Goal: Check status

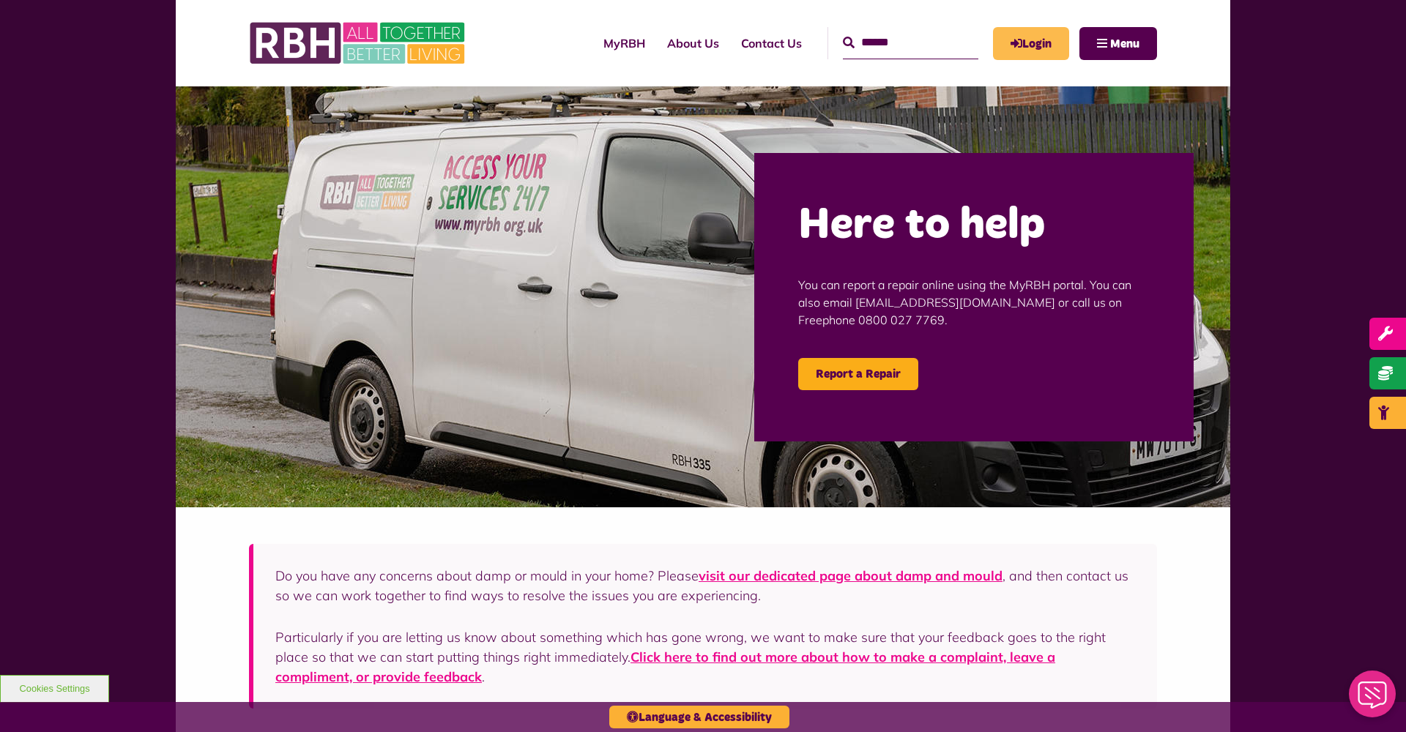
click at [1045, 41] on link "Login" at bounding box center [1031, 43] width 76 height 33
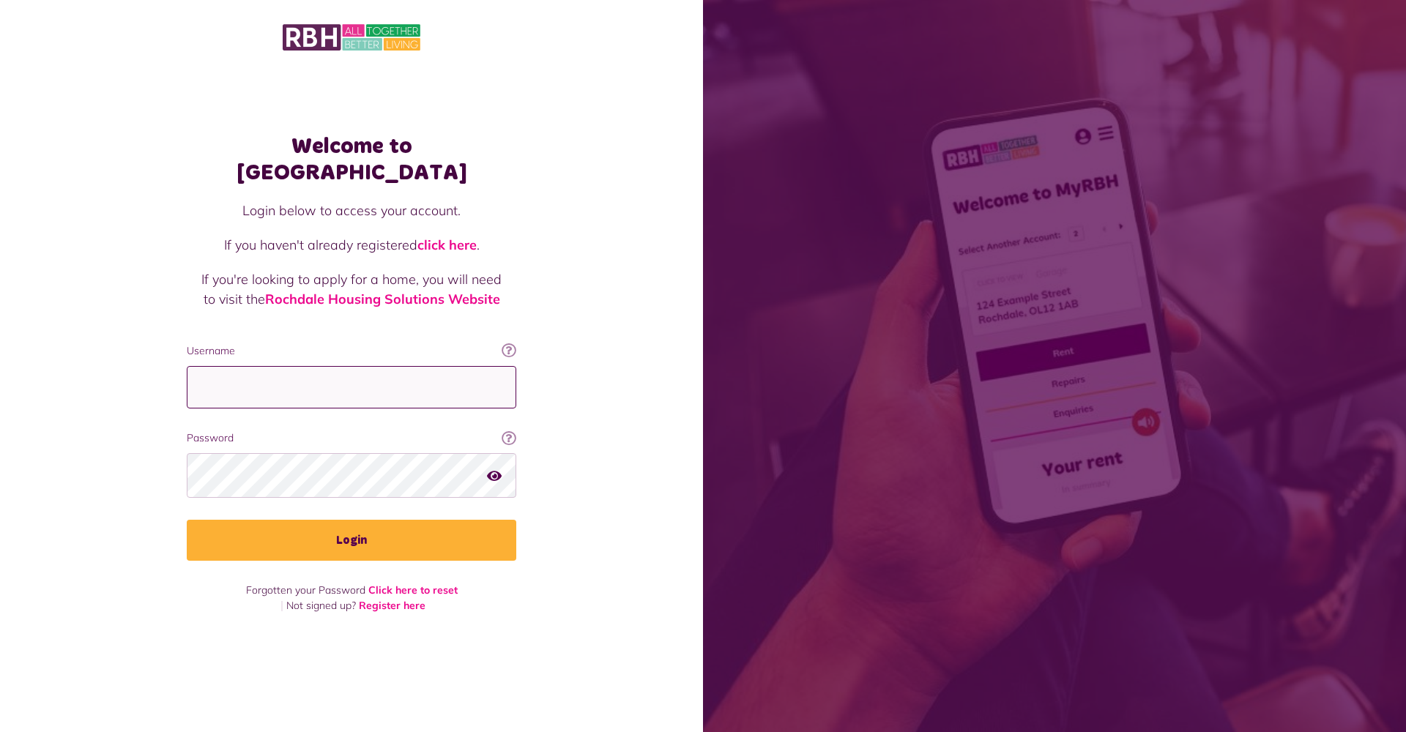
type input "**********"
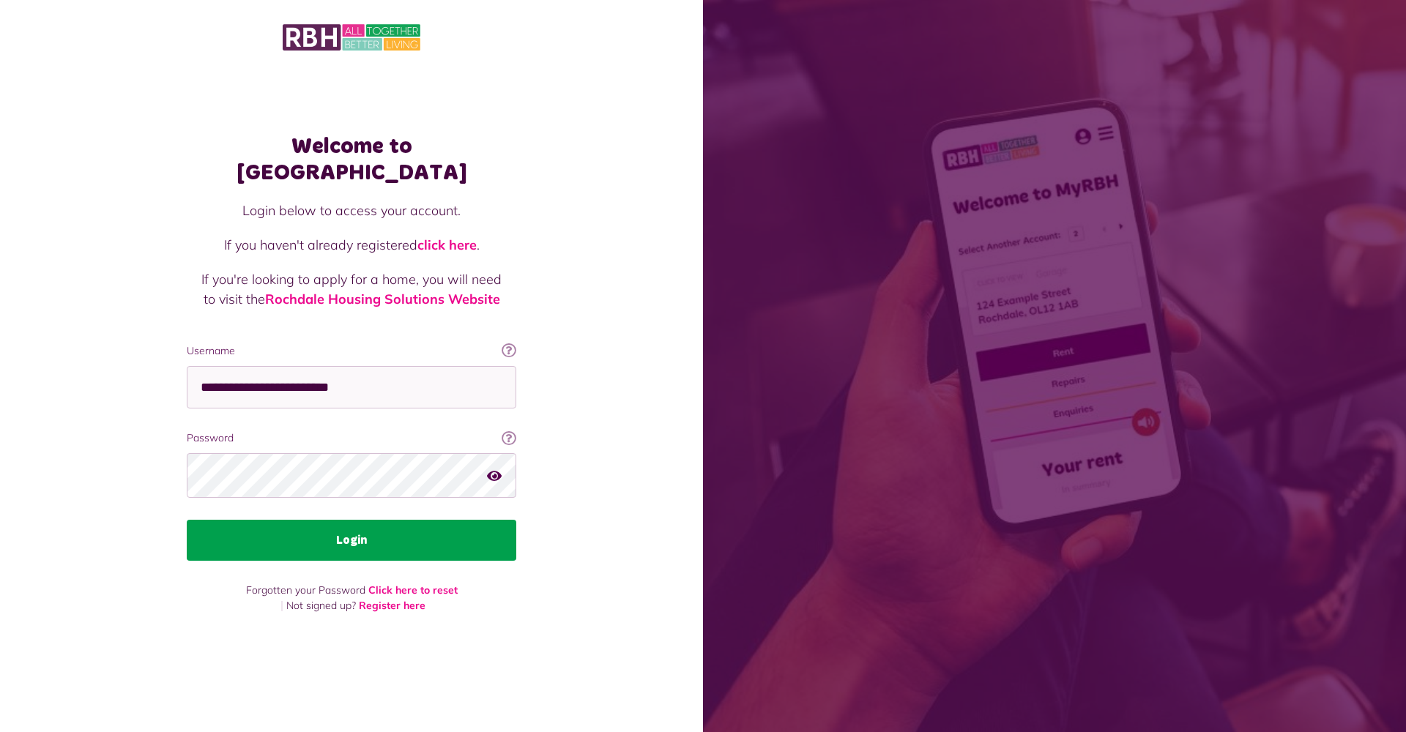
scroll to position [1, 0]
click at [328, 521] on button "Login" at bounding box center [352, 540] width 330 height 41
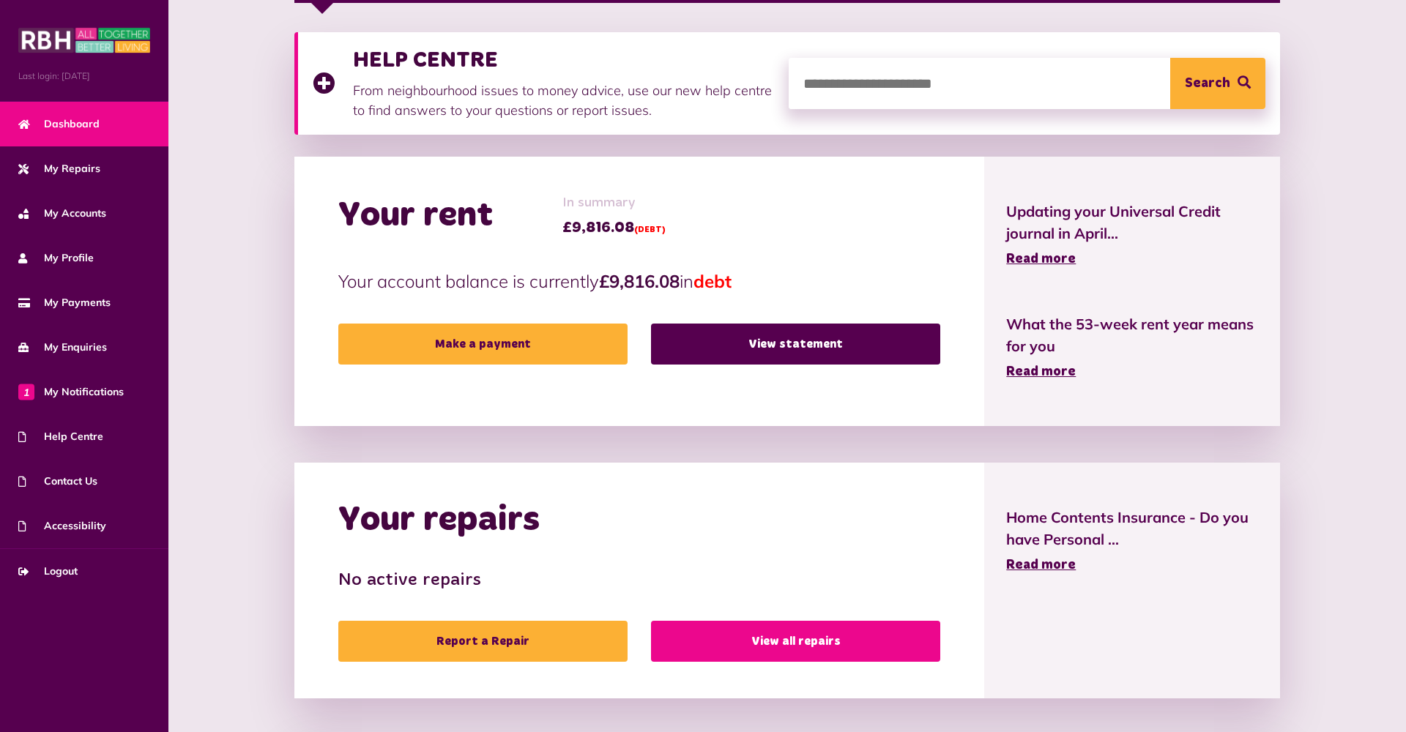
scroll to position [286, 0]
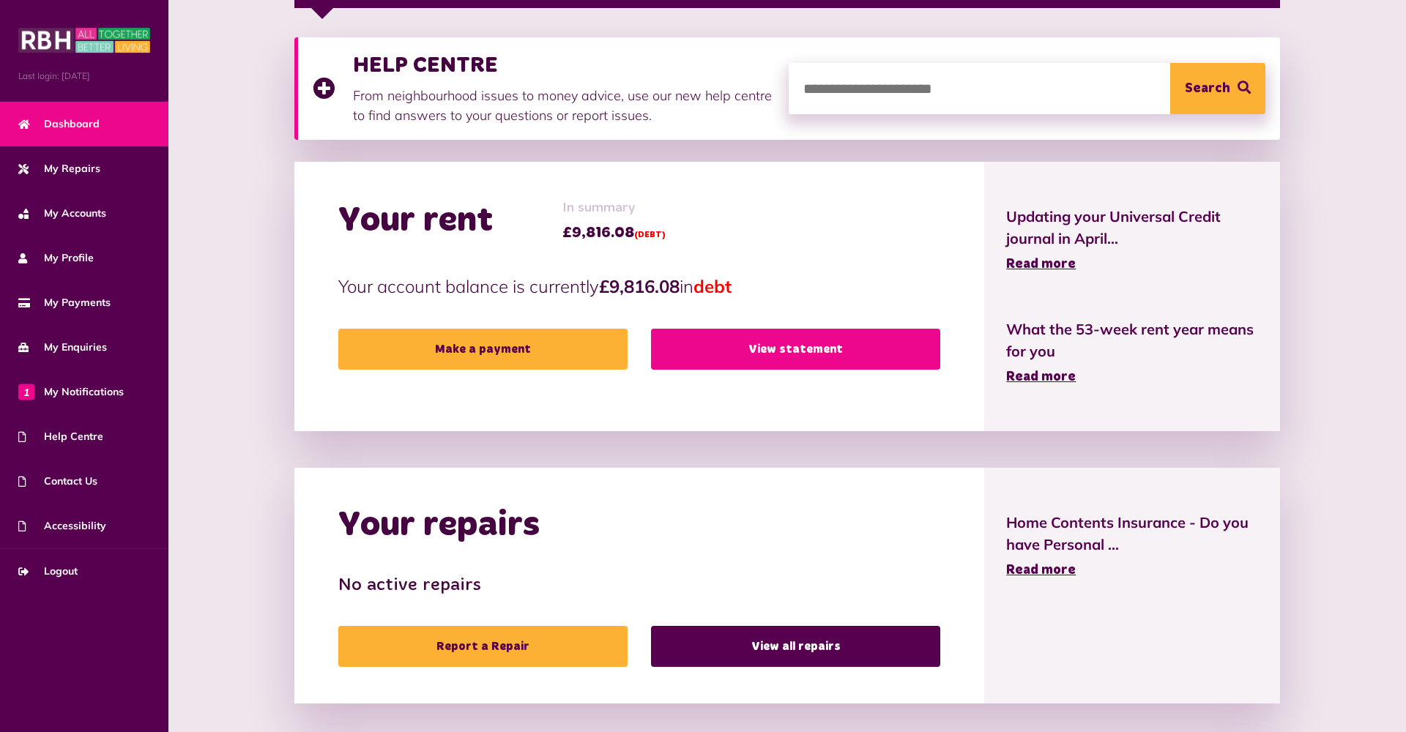
click at [819, 357] on link "View statement" at bounding box center [795, 349] width 289 height 41
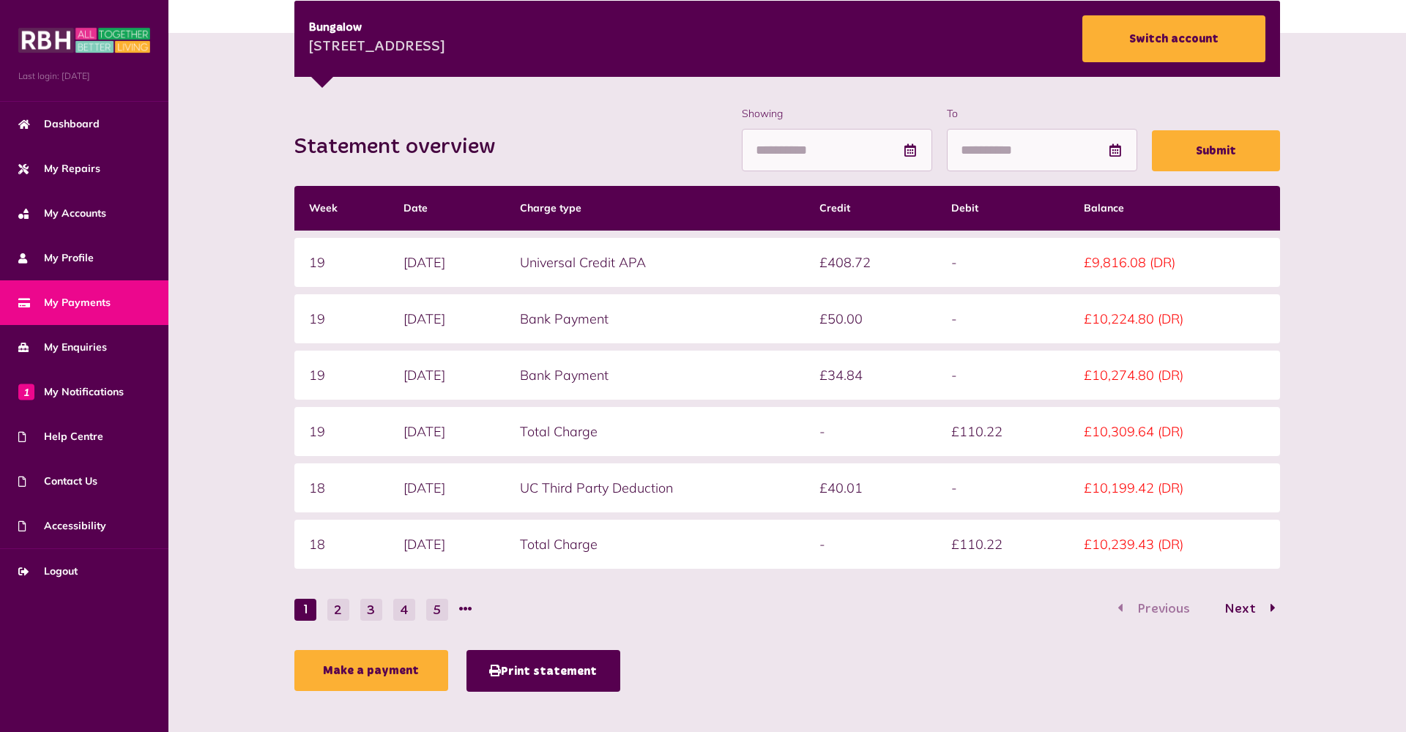
scroll to position [226, 0]
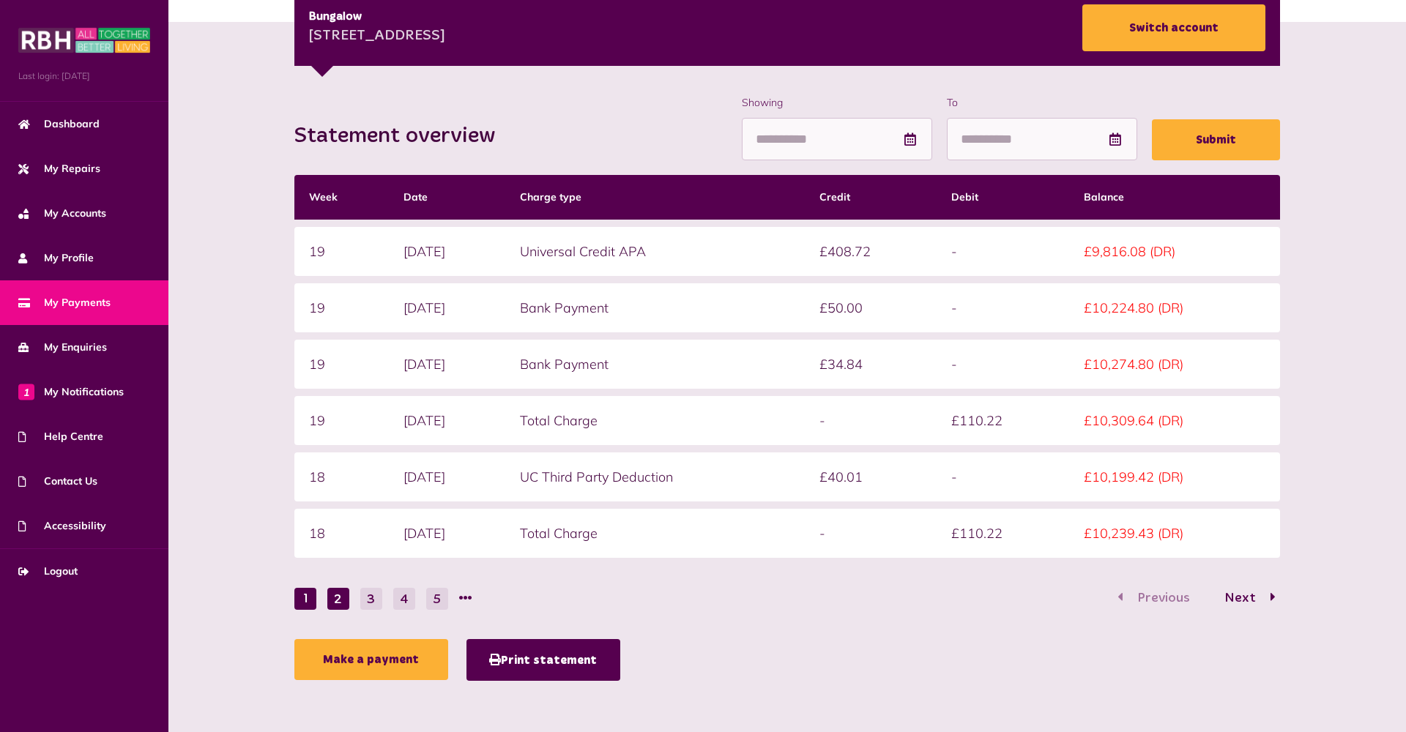
click at [337, 598] on button "2" at bounding box center [338, 599] width 22 height 22
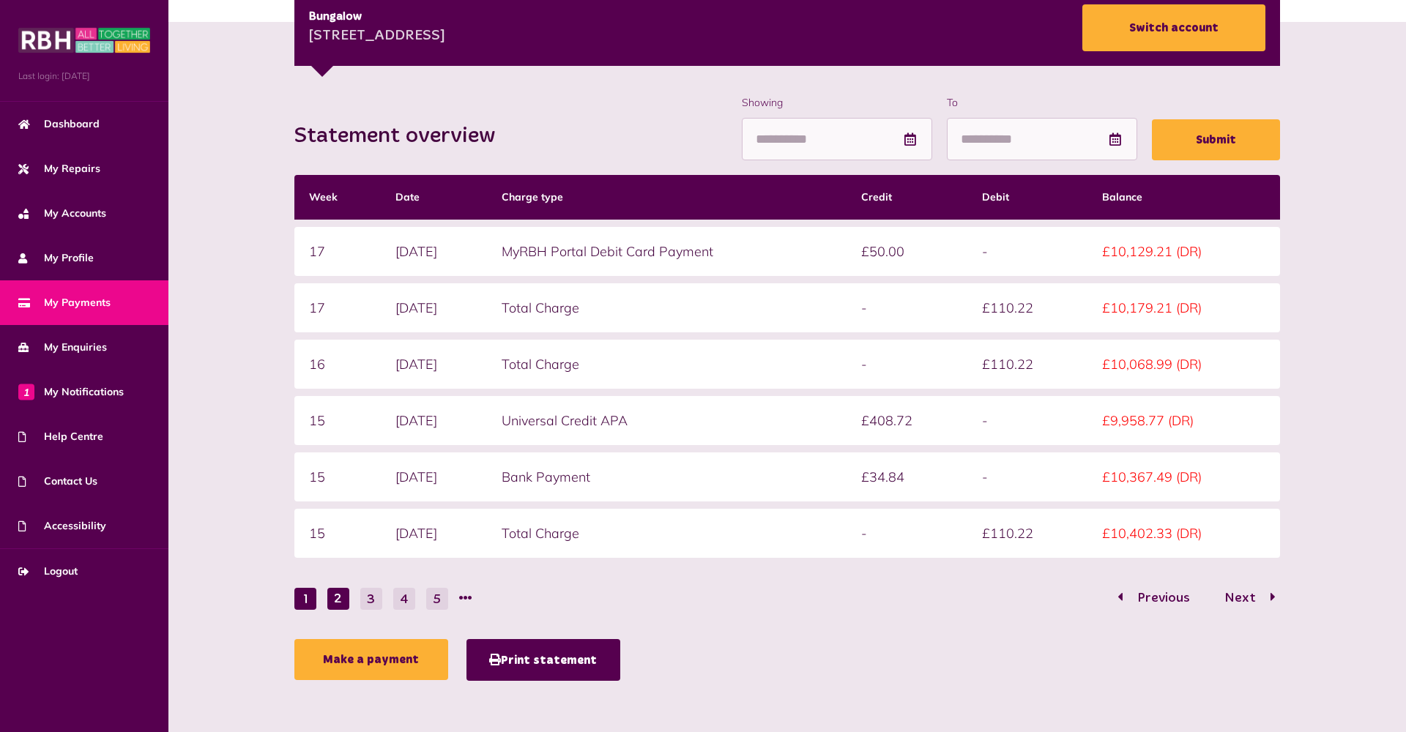
click at [305, 598] on button "1" at bounding box center [305, 599] width 22 height 22
